Goal: Transaction & Acquisition: Download file/media

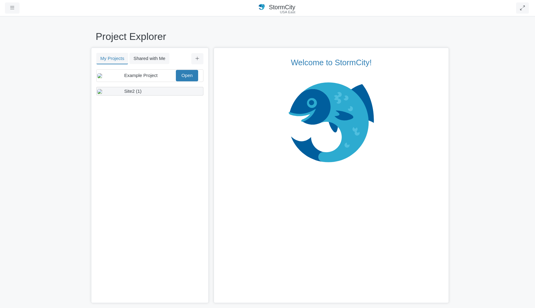
click at [146, 95] on div "Site2 (1)" at bounding box center [149, 91] width 50 height 7
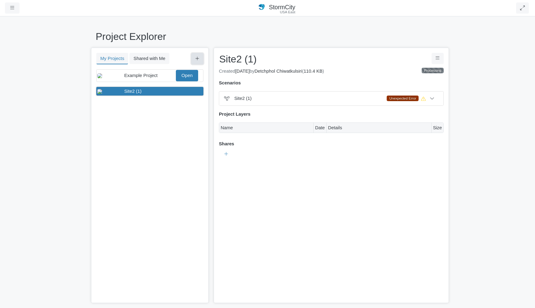
click at [196, 59] on icon at bounding box center [198, 59] width 4 height 4
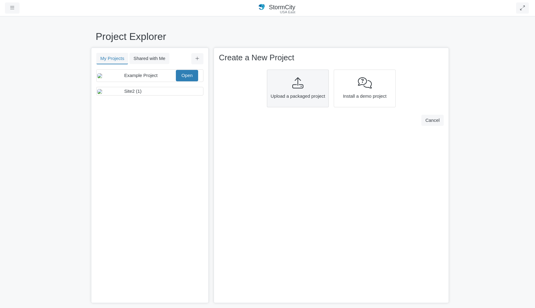
click at [305, 89] on div at bounding box center [298, 83] width 58 height 12
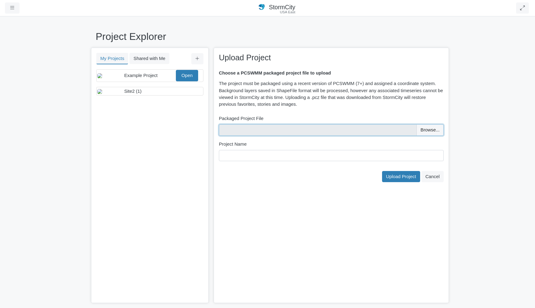
click at [422, 128] on input "file" at bounding box center [331, 129] width 225 height 11
click at [308, 184] on div "× Upload Project Choose a PCSWMM packaged project file to upload The project mu…" at bounding box center [331, 176] width 235 height 256
click at [145, 95] on div "Site2 (1)" at bounding box center [147, 91] width 101 height 7
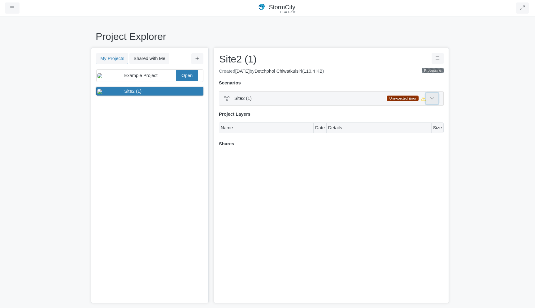
click at [434, 101] on icon at bounding box center [432, 98] width 5 height 5
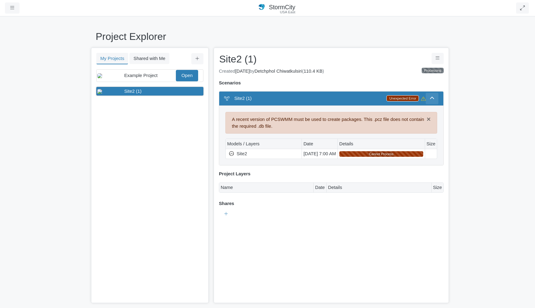
click at [233, 153] on img at bounding box center [231, 153] width 4 height 5
click at [434, 59] on button "Project Controls" at bounding box center [438, 58] width 12 height 11
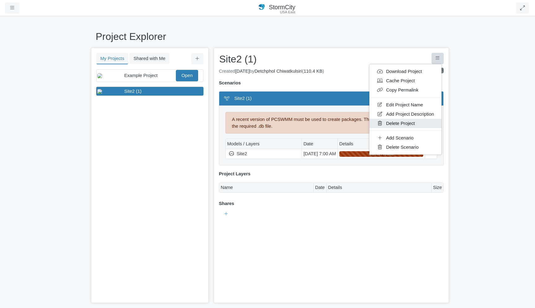
click at [408, 121] on link "Delete Project" at bounding box center [405, 123] width 72 height 9
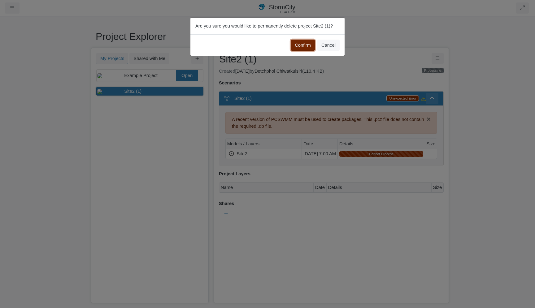
click at [308, 44] on button "Confirm" at bounding box center [303, 45] width 24 height 11
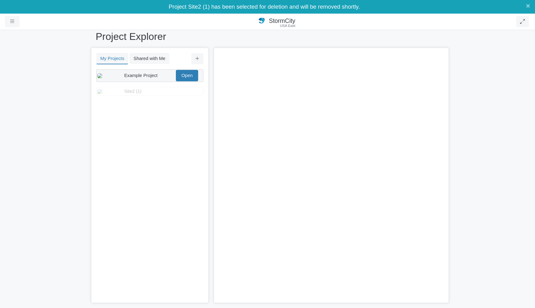
click at [159, 81] on div "Example Project Open" at bounding box center [147, 75] width 101 height 11
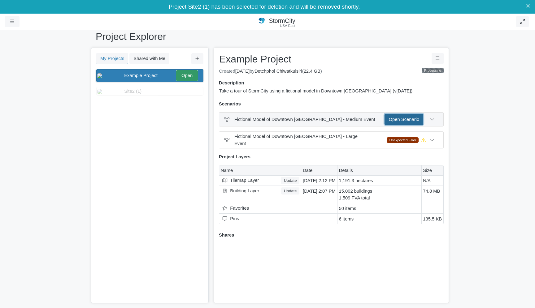
click at [402, 123] on link "Open Scenario" at bounding box center [404, 119] width 39 height 11
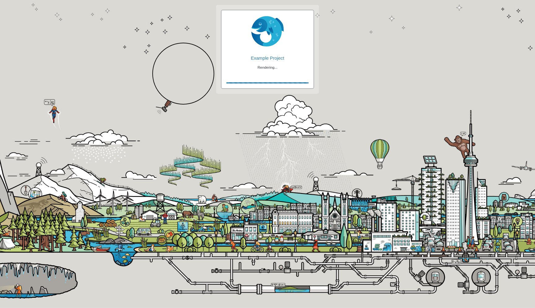
checkbox input "true"
checkbox input "false"
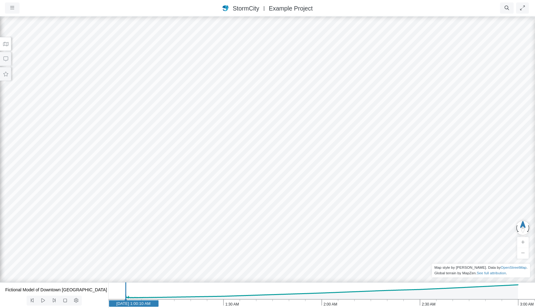
drag, startPoint x: 149, startPoint y: 142, endPoint x: 190, endPoint y: 62, distance: 89.6
click at [190, 62] on div at bounding box center [267, 162] width 535 height 293
drag, startPoint x: 321, startPoint y: 172, endPoint x: 298, endPoint y: 70, distance: 104.6
click at [298, 70] on div at bounding box center [267, 162] width 535 height 293
click at [192, 187] on div at bounding box center [267, 162] width 535 height 293
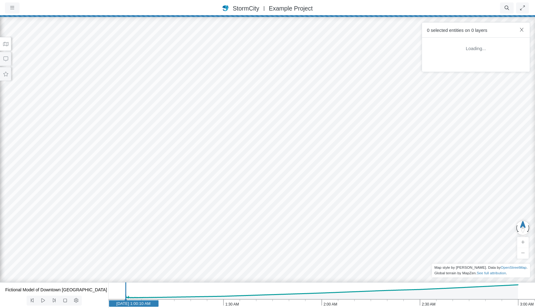
click at [191, 187] on div at bounding box center [267, 162] width 535 height 293
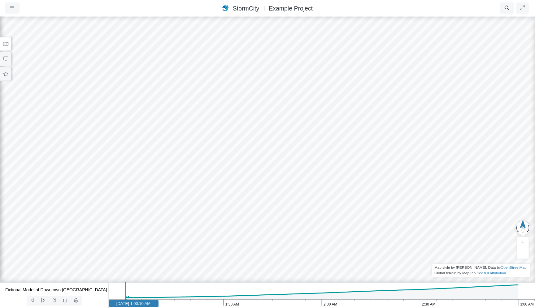
click at [191, 187] on div at bounding box center [267, 162] width 535 height 293
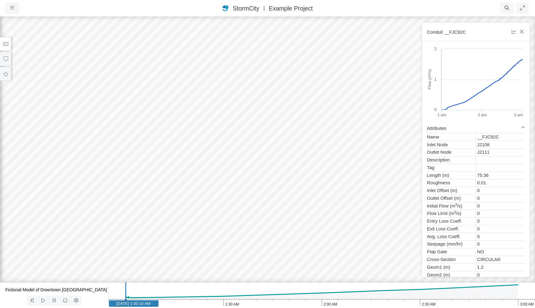
drag, startPoint x: 284, startPoint y: 167, endPoint x: 336, endPoint y: 127, distance: 66.3
click at [522, 32] on icon "button" at bounding box center [522, 31] width 6 height 5
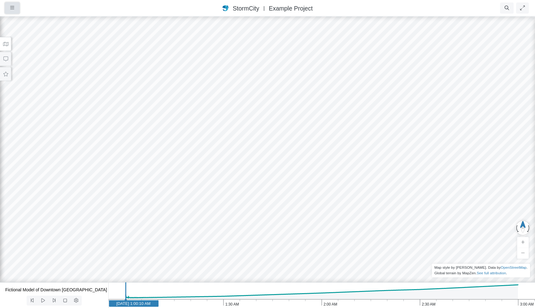
click at [9, 12] on button "button" at bounding box center [12, 7] width 15 height 11
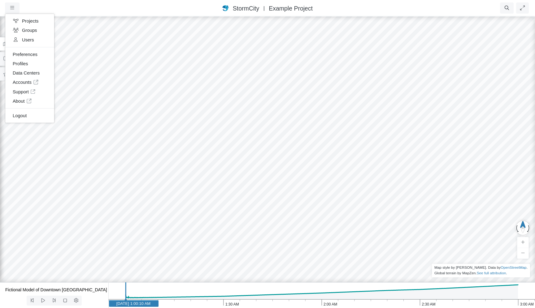
click at [72, 2] on div "Projects Groups Users Preferences Profiles Data Centers Accounts Support About …" at bounding box center [43, 7] width 77 height 11
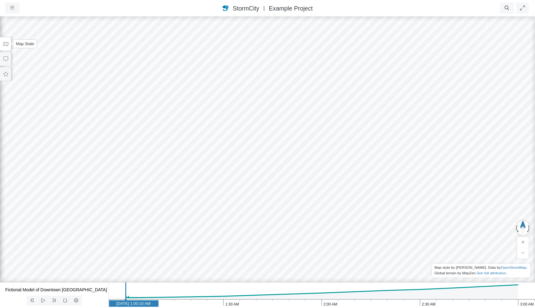
click at [8, 46] on button at bounding box center [5, 44] width 11 height 14
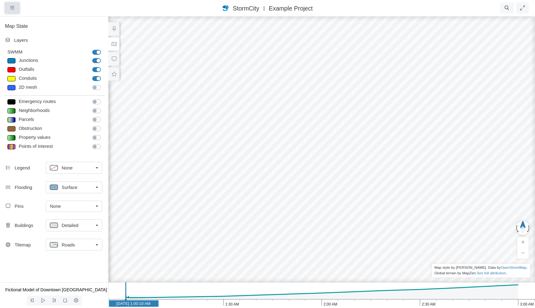
click at [10, 4] on button "button" at bounding box center [12, 7] width 15 height 11
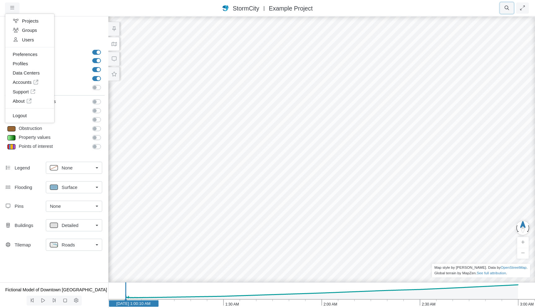
click at [509, 8] on icon "button" at bounding box center [507, 8] width 6 height 5
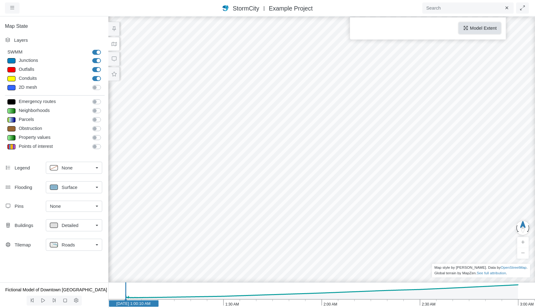
click at [463, 30] on icon "button" at bounding box center [466, 28] width 6 height 5
click at [20, 8] on div "Projects Groups Users Preferences Profiles Data Centers Accounts Support About …" at bounding box center [13, 7] width 17 height 11
click at [9, 11] on button "button" at bounding box center [12, 7] width 15 height 11
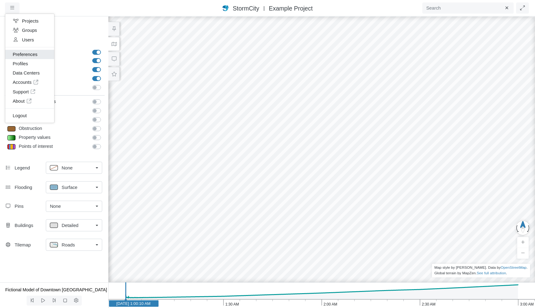
click at [31, 57] on link "Preferences" at bounding box center [29, 54] width 49 height 9
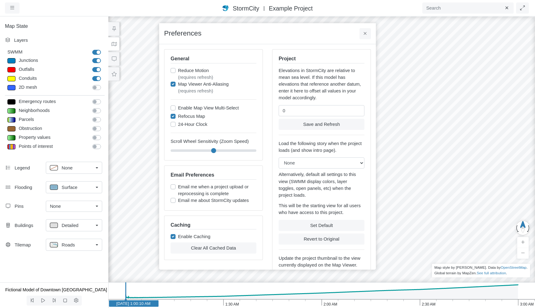
click at [130, 106] on div at bounding box center [321, 162] width 535 height 293
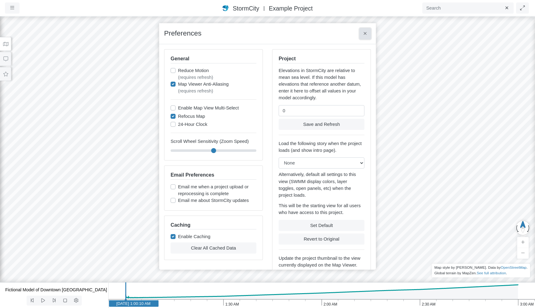
click at [368, 30] on button at bounding box center [365, 33] width 11 height 11
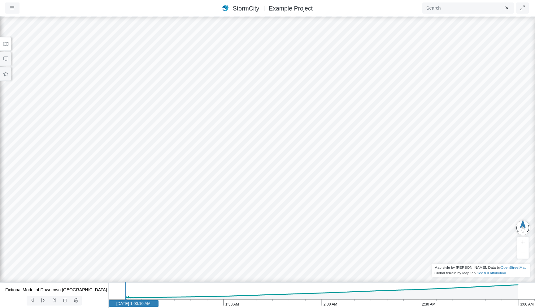
click at [288, 11] on span "Example Project" at bounding box center [291, 8] width 44 height 7
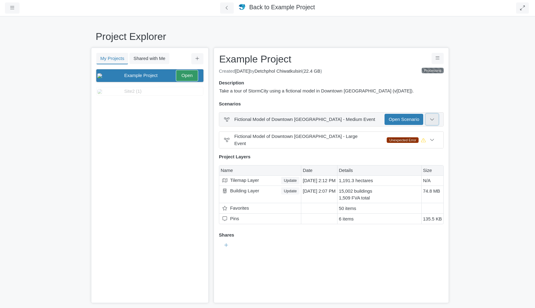
click at [433, 121] on icon at bounding box center [432, 119] width 5 height 5
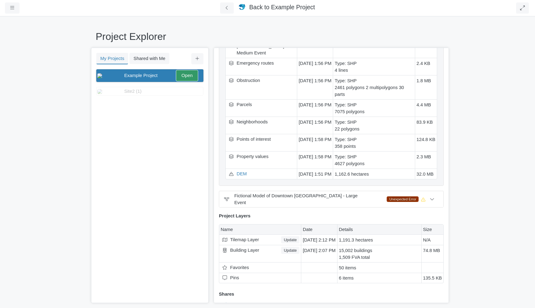
scroll to position [118, 0]
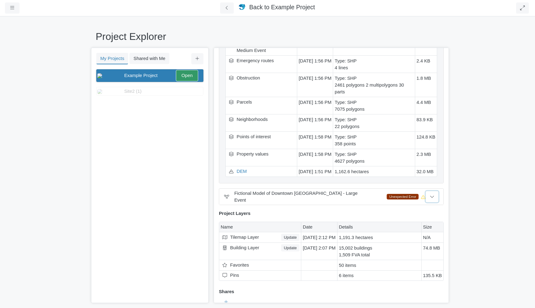
click at [434, 191] on button at bounding box center [432, 196] width 13 height 11
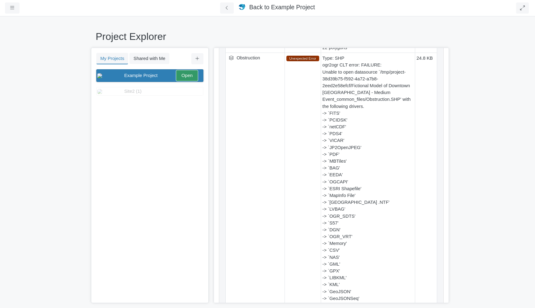
scroll to position [0, 0]
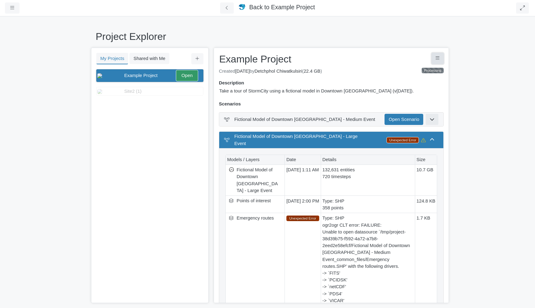
click at [437, 62] on button "Project Controls" at bounding box center [438, 58] width 12 height 11
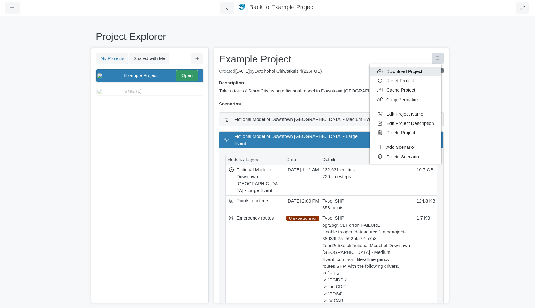
click at [408, 73] on link "Download Project" at bounding box center [406, 71] width 72 height 9
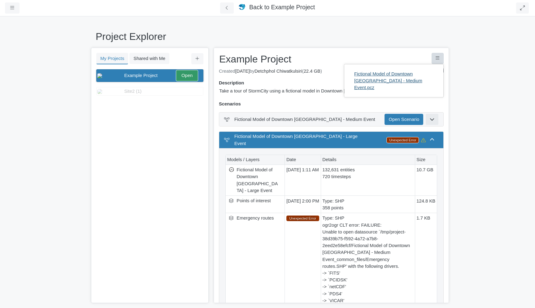
click at [402, 74] on link "Fictional Model of Downtown Vancouver - Medium Event.pcz" at bounding box center [393, 80] width 89 height 23
